Goal: Transaction & Acquisition: Obtain resource

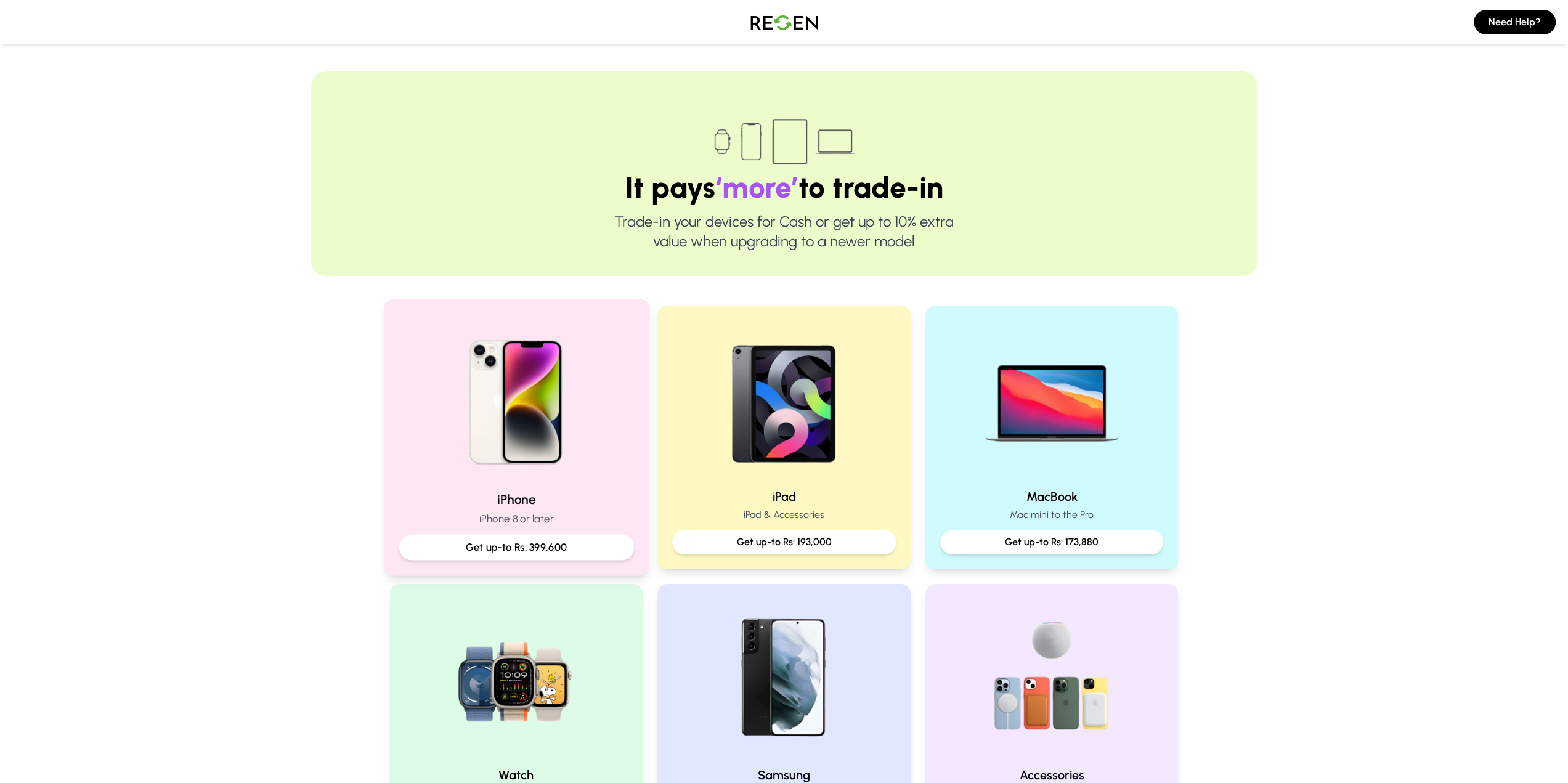
click at [515, 552] on p "Get up-to Rs: 399,600" at bounding box center [516, 547] width 214 height 15
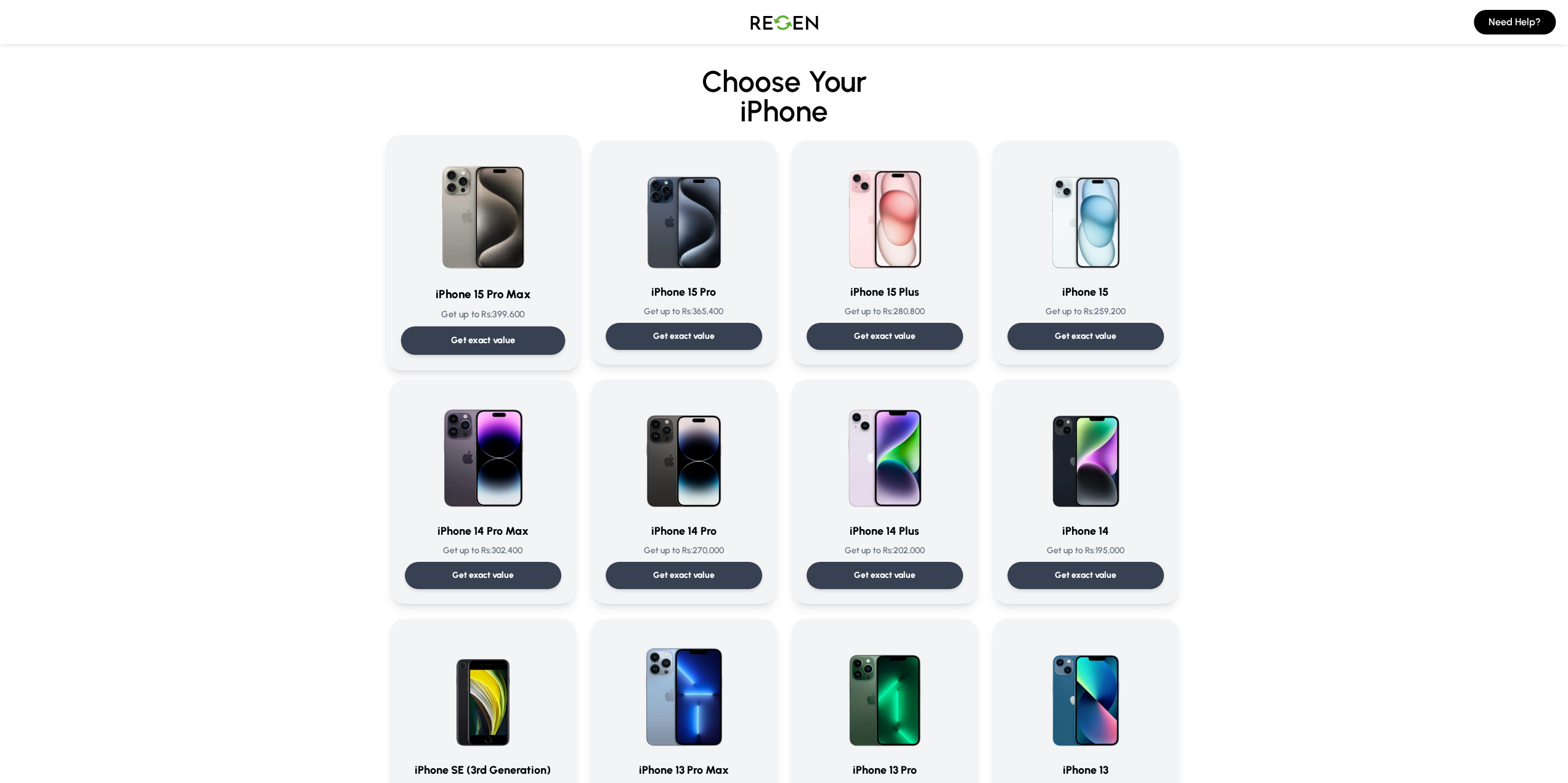
click at [489, 337] on p "Get exact value" at bounding box center [483, 340] width 65 height 13
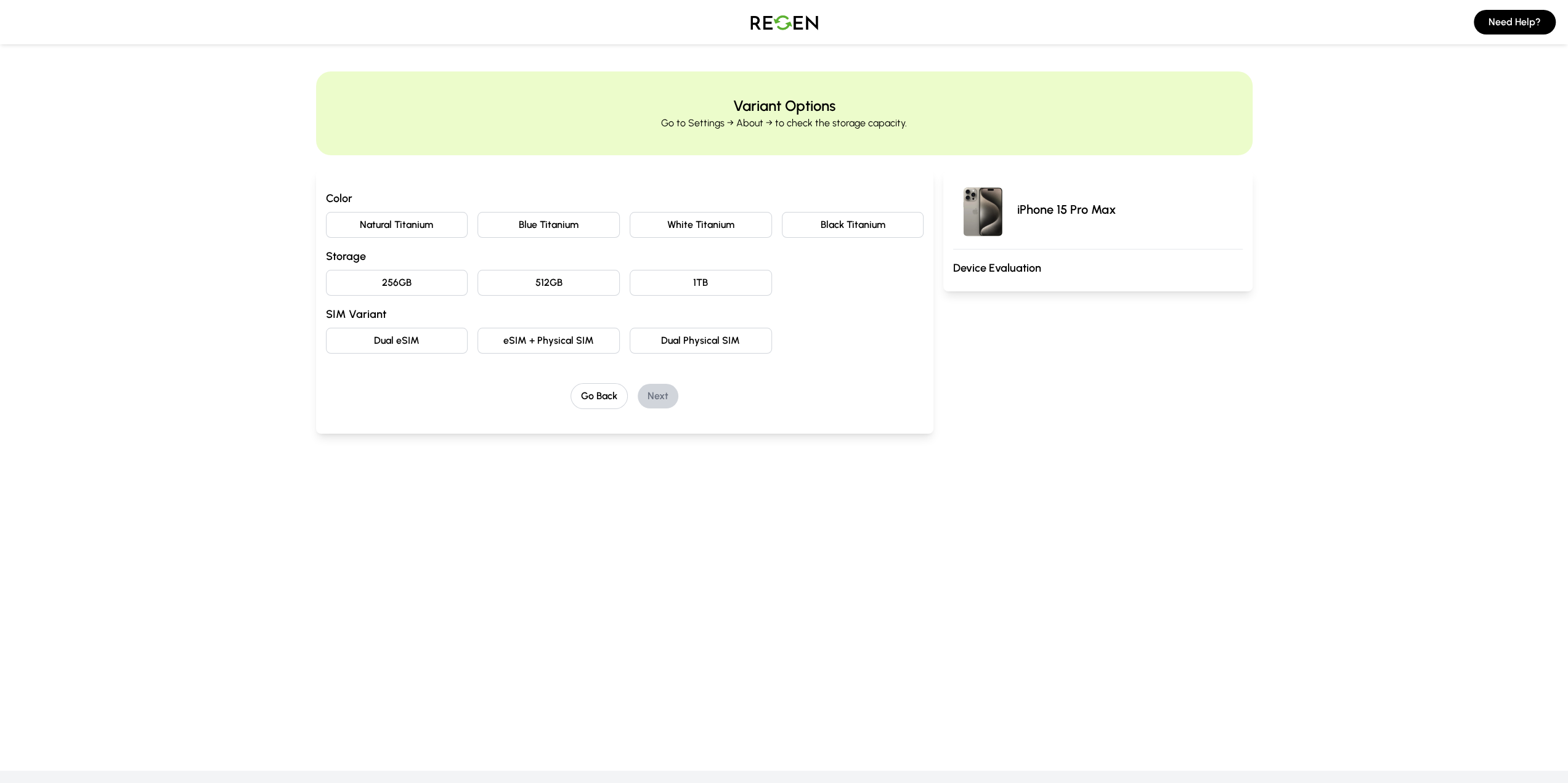
click at [409, 228] on button "Natural Titanium" at bounding box center [397, 225] width 142 height 26
click at [420, 283] on button "256GB" at bounding box center [397, 283] width 142 height 26
click at [413, 341] on button "Dual eSIM" at bounding box center [397, 341] width 142 height 26
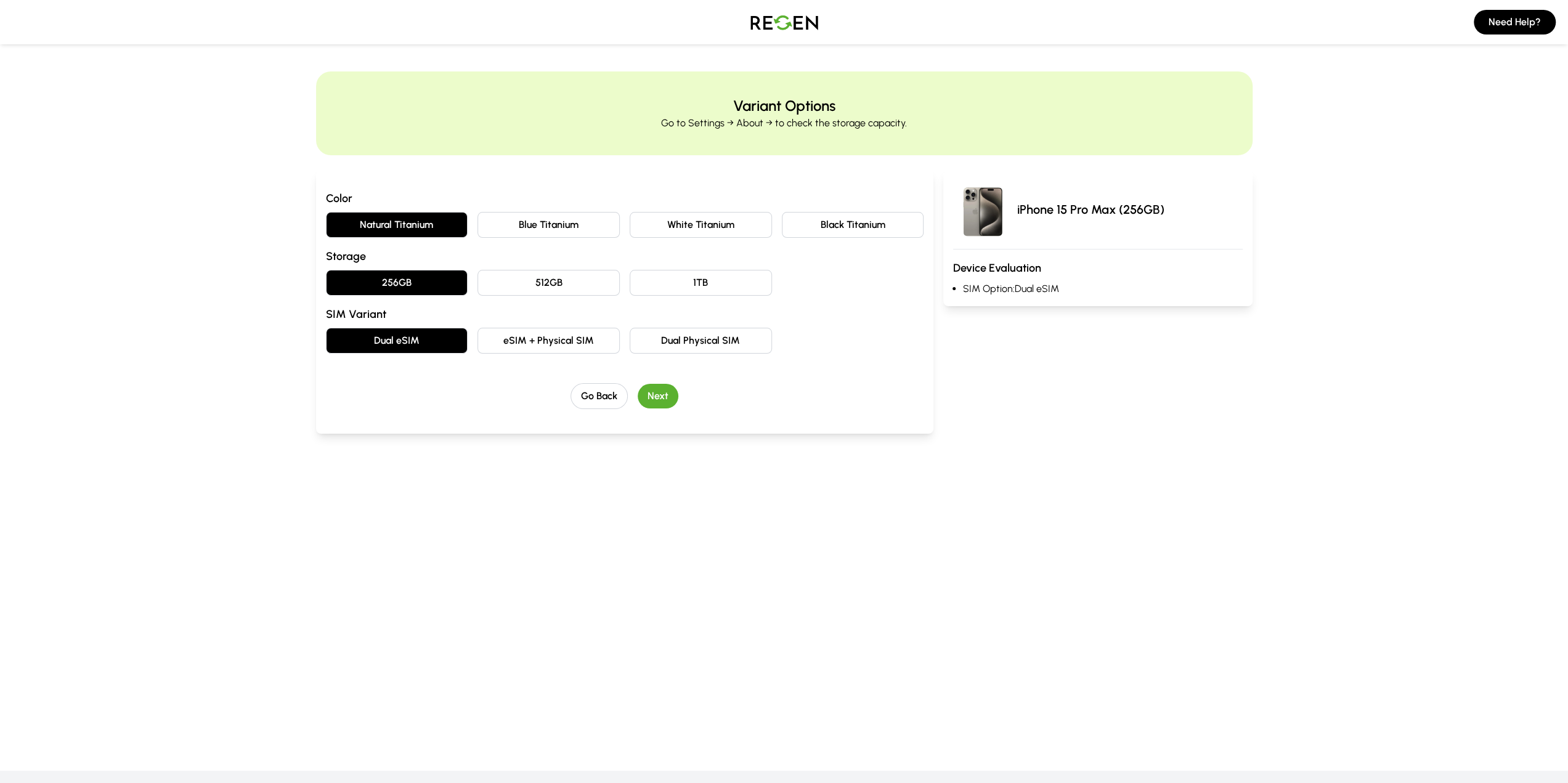
click at [670, 334] on button "Dual Physical SIM" at bounding box center [701, 341] width 142 height 26
click at [585, 344] on button "eSIM + Physical SIM" at bounding box center [549, 341] width 142 height 26
click at [668, 405] on button "Next" at bounding box center [658, 396] width 41 height 25
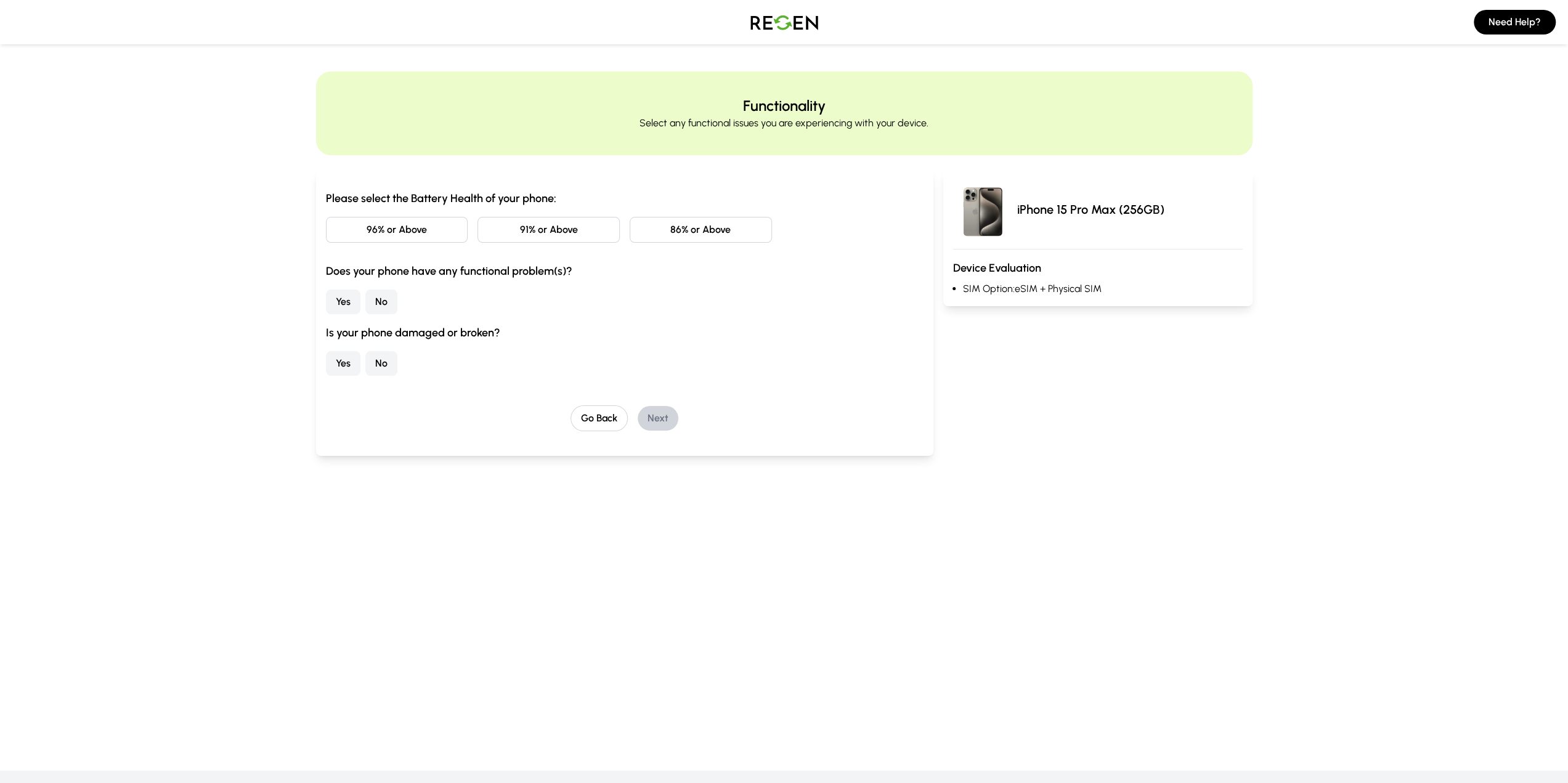
click at [419, 235] on button "96% or Above" at bounding box center [397, 230] width 142 height 26
drag, startPoint x: 396, startPoint y: 305, endPoint x: 380, endPoint y: 317, distance: 20.0
click at [397, 305] on div "Yes No" at bounding box center [624, 302] width 598 height 25
click at [385, 315] on div "Please select the Battery Health of your phone: 96% or Above 91% or Above 86% o…" at bounding box center [624, 283] width 598 height 186
click at [384, 303] on button "No" at bounding box center [382, 302] width 32 height 25
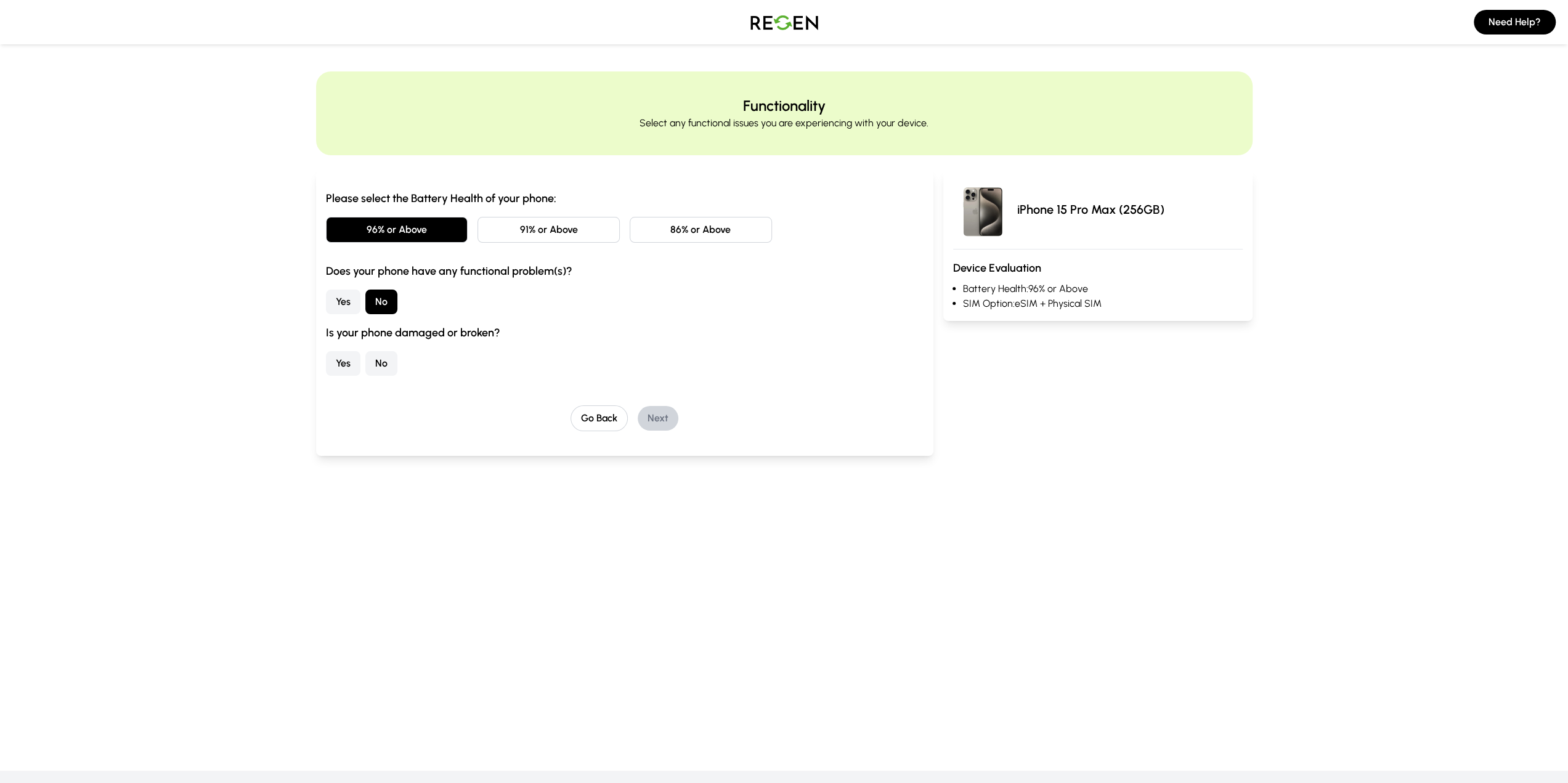
click at [381, 371] on button "No" at bounding box center [382, 364] width 32 height 25
click at [657, 426] on button "Next" at bounding box center [658, 419] width 41 height 25
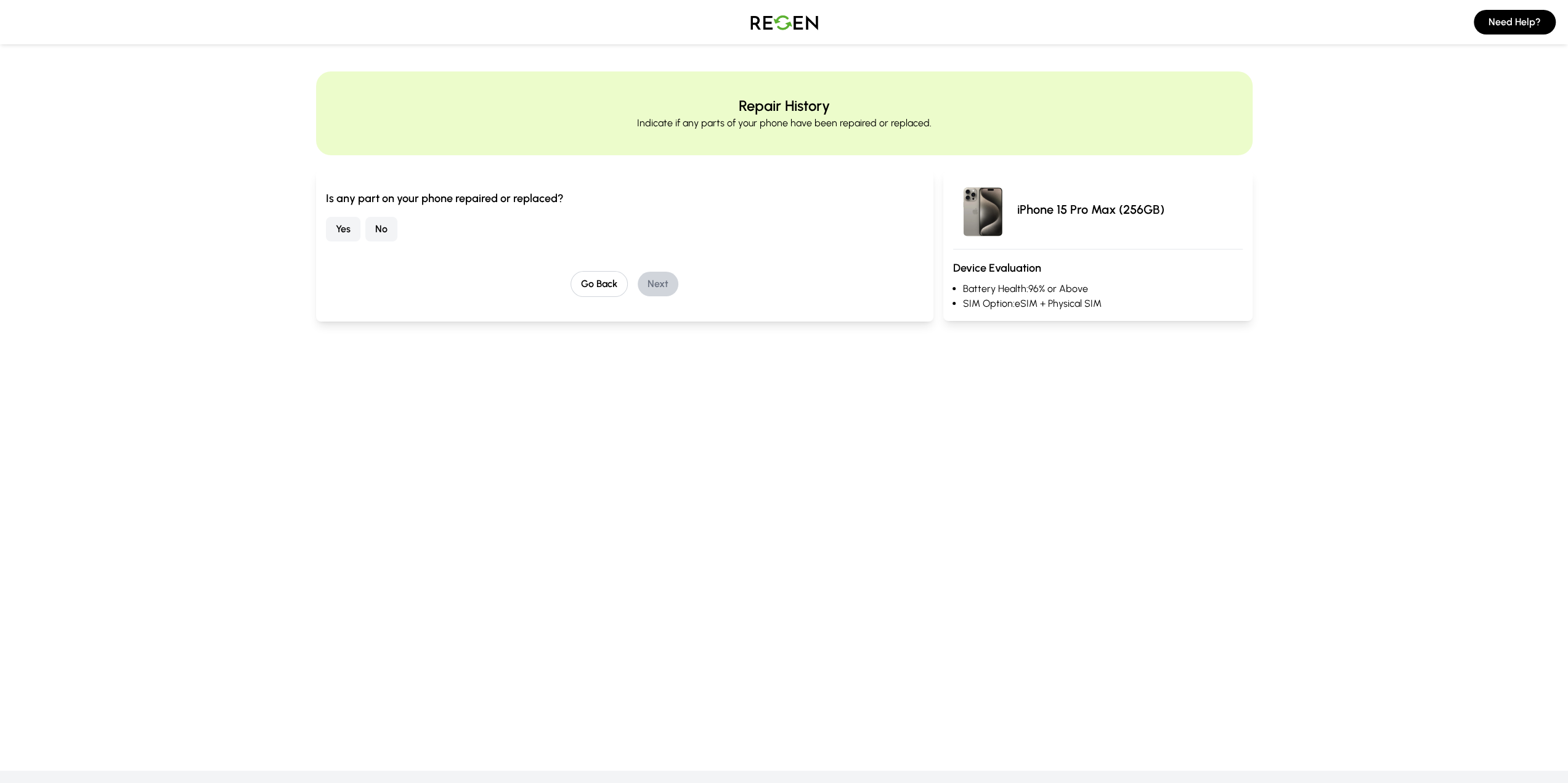
click at [371, 228] on button "No" at bounding box center [382, 229] width 32 height 25
click at [662, 289] on button "Next" at bounding box center [658, 284] width 41 height 25
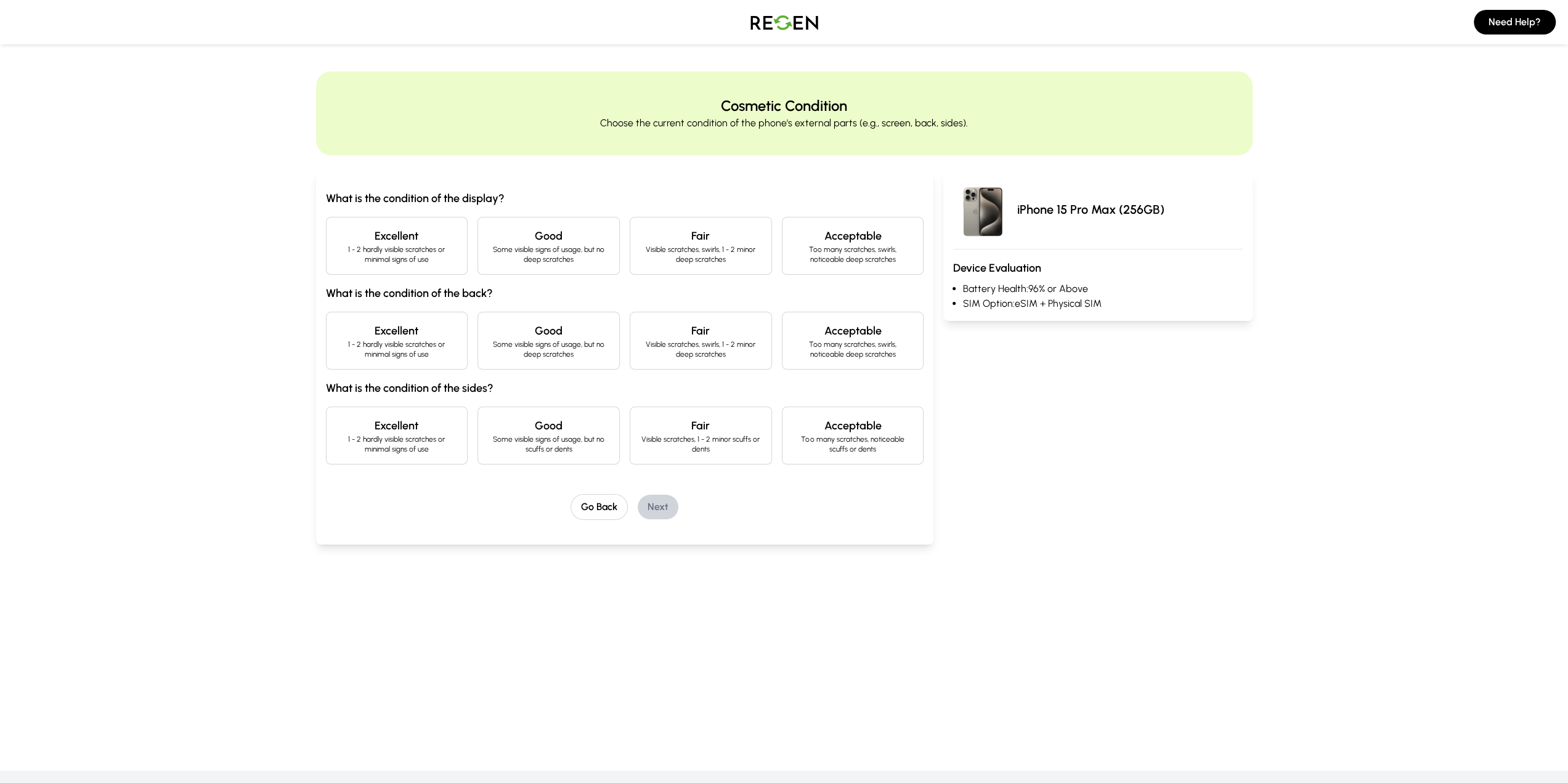
click at [419, 238] on h4 "Excellent" at bounding box center [397, 236] width 121 height 17
click at [403, 345] on p "1 - 2 hardly visible scratches or minimal signs of use" at bounding box center [397, 349] width 121 height 20
click at [401, 422] on h4 "Excellent" at bounding box center [397, 426] width 121 height 17
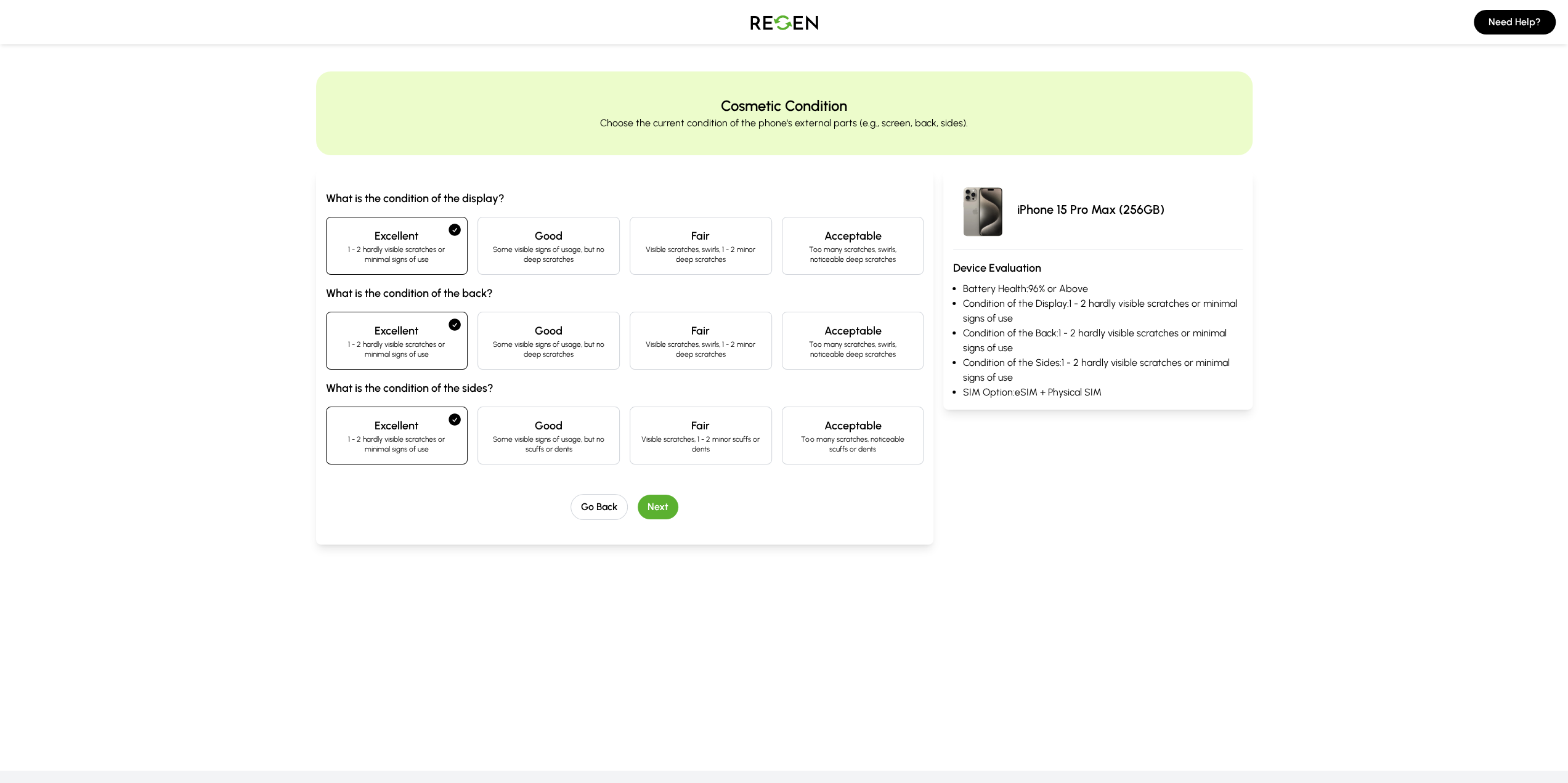
click at [664, 508] on button "Next" at bounding box center [658, 507] width 41 height 25
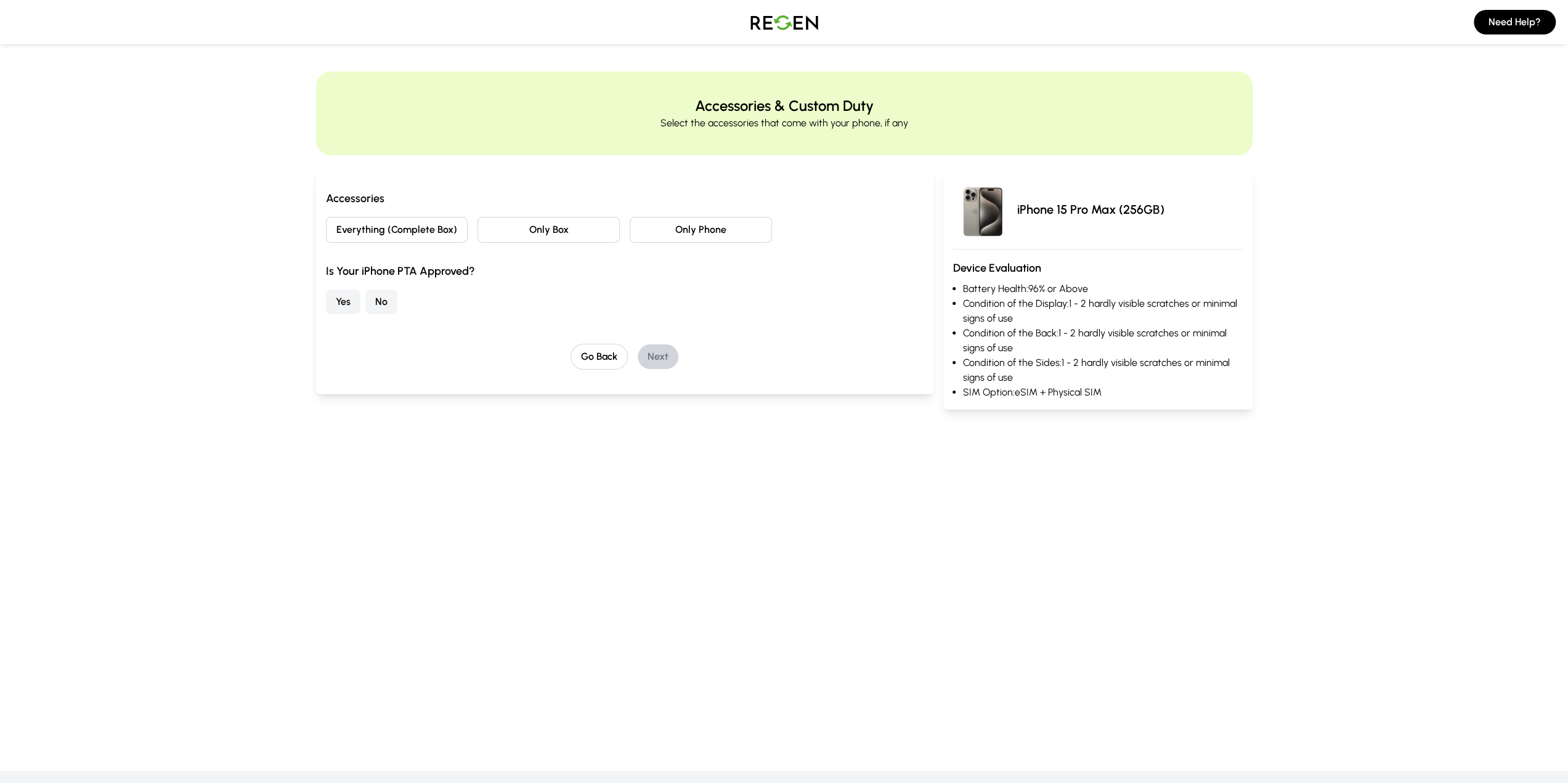
click at [446, 226] on button "Everything (Complete Box)" at bounding box center [397, 230] width 142 height 26
click at [342, 303] on button "Yes" at bounding box center [342, 302] width 34 height 25
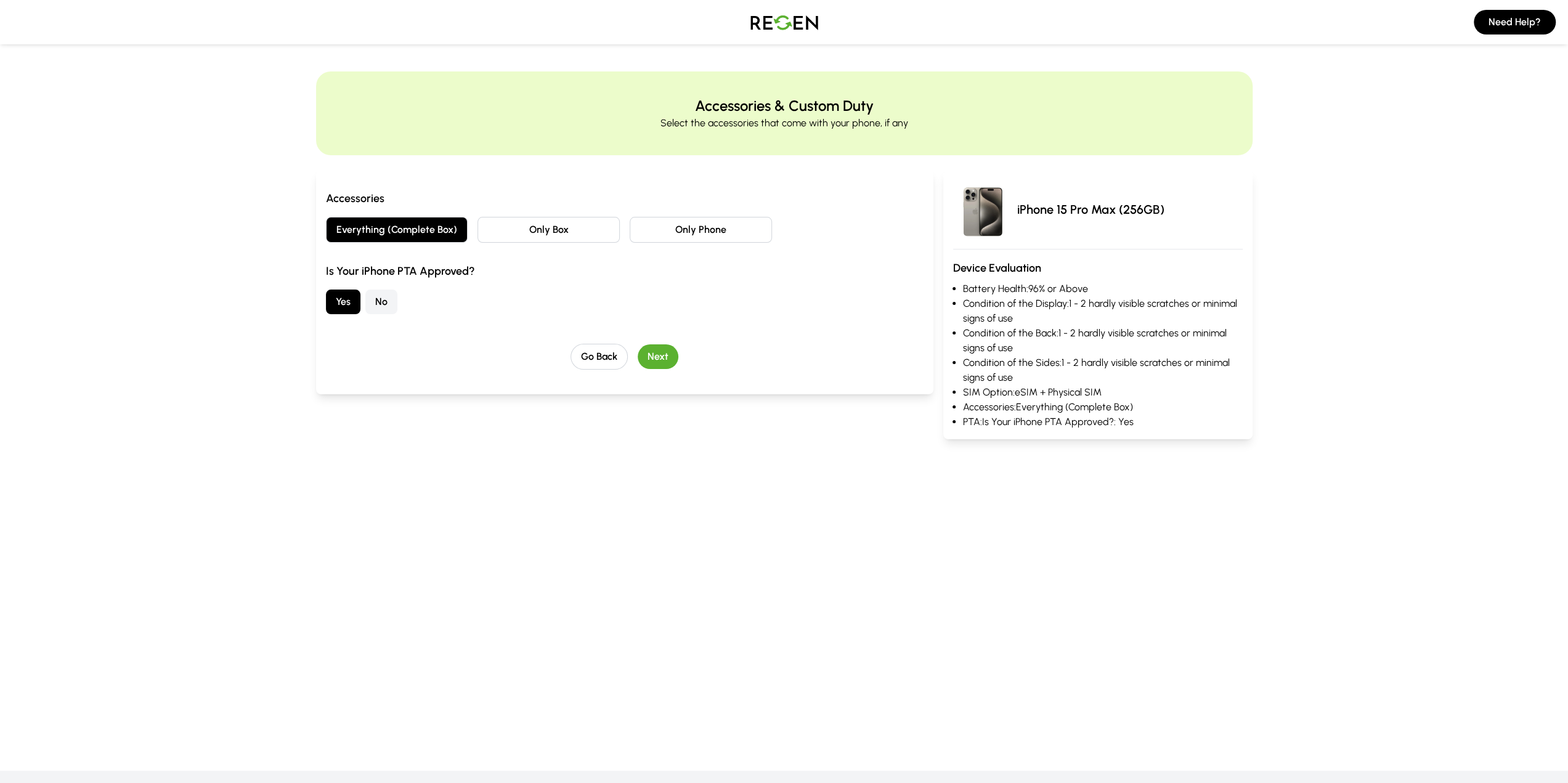
click at [376, 305] on button "No" at bounding box center [382, 302] width 32 height 25
click at [350, 361] on button "Yes" at bounding box center [342, 364] width 34 height 25
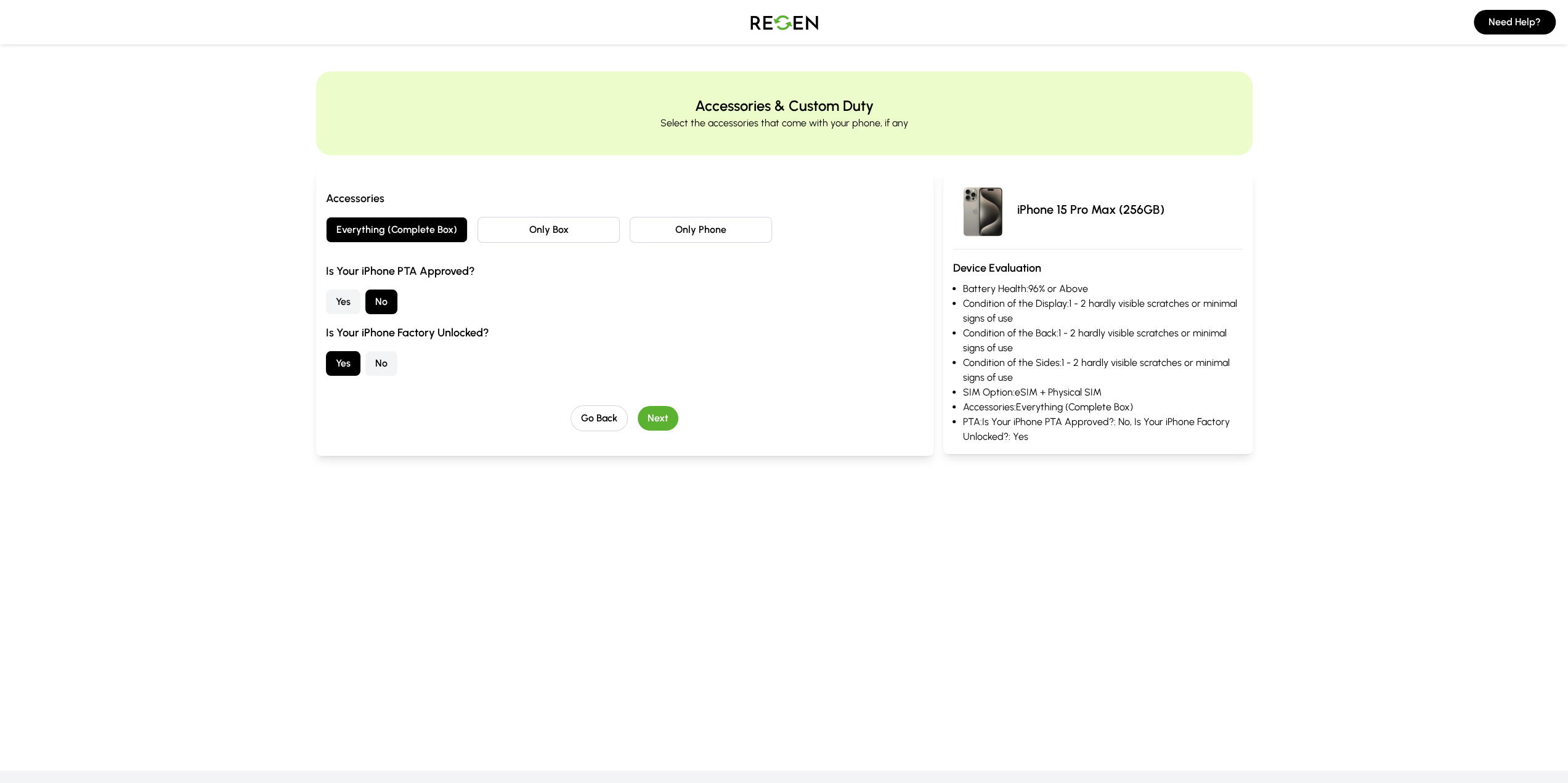
click at [653, 419] on button "Next" at bounding box center [658, 419] width 41 height 25
